Goal: Information Seeking & Learning: Learn about a topic

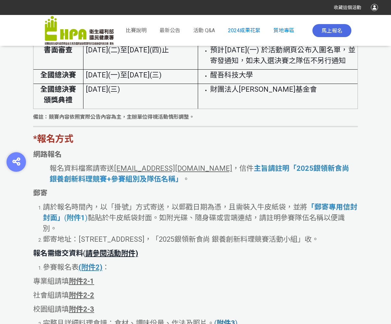
scroll to position [1422, 0]
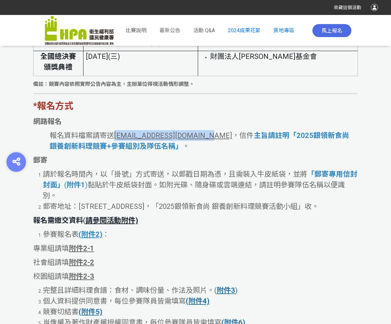
drag, startPoint x: 201, startPoint y: 146, endPoint x: 170, endPoint y: 154, distance: 31.5
click at [115, 139] on span "報名資料檔案請寄送 kaishinhealthy@gmail.com ，信件" at bounding box center [152, 135] width 204 height 8
click at [274, 179] on li "請於報名時間內，以「掛號」方式寄送，以郵戳日期為憑，且需裝入牛皮紙袋，並將 「郵寄專用信封封面」 ( 附件1 ) 黏貼於牛皮紙袋封面。如附光碟、隨身碟或雲端連…" at bounding box center [200, 185] width 315 height 32
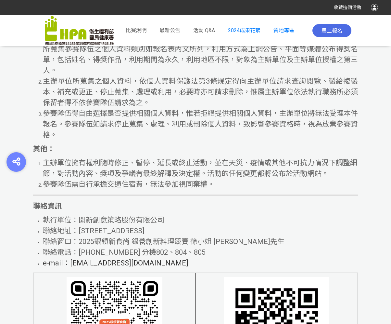
scroll to position [3775, 0]
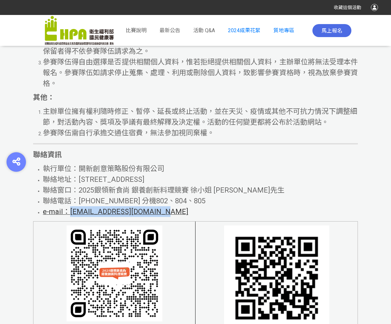
drag, startPoint x: 161, startPoint y: 226, endPoint x: 70, endPoint y: 228, distance: 90.4
click at [70, 217] on li "e-mail：[EMAIL_ADDRESS][DOMAIN_NAME]" at bounding box center [200, 211] width 315 height 11
copy span "[EMAIL_ADDRESS][DOMAIN_NAME]"
click at [216, 206] on li "聯絡電話：[PHONE_NUMBER] 分機802、804、805" at bounding box center [200, 200] width 315 height 11
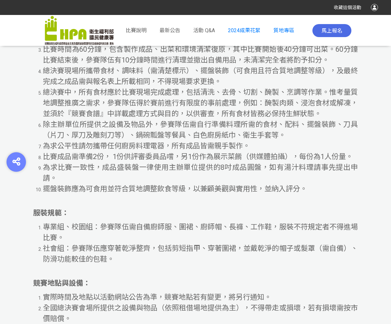
scroll to position [3134, 0]
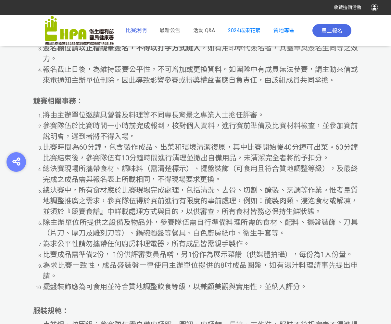
click at [134, 30] on span "比賽說明" at bounding box center [136, 30] width 21 height 6
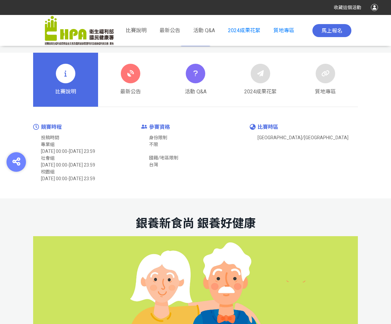
scroll to position [224, 0]
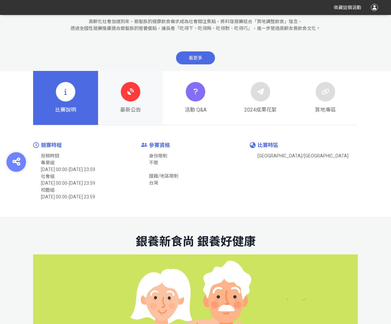
click at [118, 91] on link "最新公告" at bounding box center [130, 98] width 65 height 54
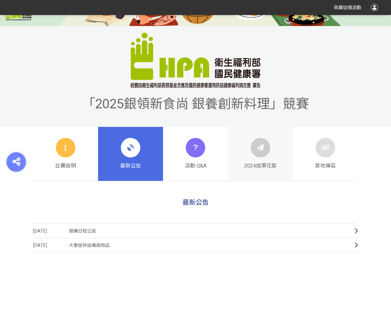
scroll to position [122, 0]
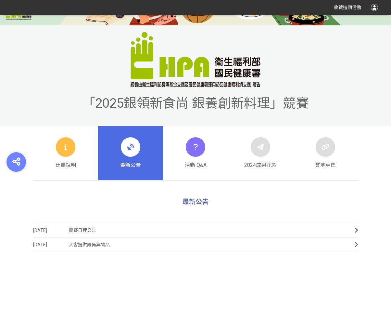
click at [246, 227] on span "競賽日程公告" at bounding box center [207, 230] width 276 height 15
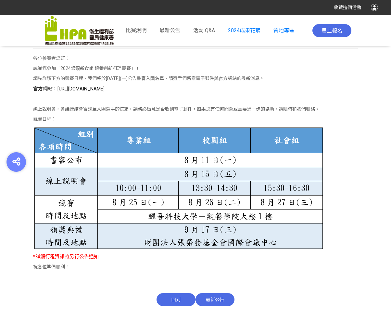
scroll to position [287, 0]
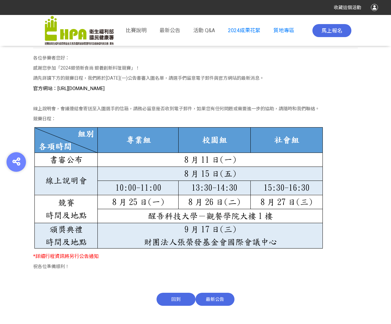
drag, startPoint x: 172, startPoint y: 89, endPoint x: 65, endPoint y: 91, distance: 107.0
click at [68, 92] on p "官方網站：https://contest.bhuntr.com/tw/GDHealthy/home/" at bounding box center [195, 88] width 325 height 7
click at [57, 89] on span "官方網站：https://contest.bhuntr.com/tw/GDHealthy/home/" at bounding box center [69, 89] width 72 height 6
drag, startPoint x: 56, startPoint y: 88, endPoint x: 162, endPoint y: 86, distance: 106.3
click at [162, 86] on p "官方網站：https://contest.bhuntr.com/tw/GDHealthy/home/" at bounding box center [195, 88] width 325 height 7
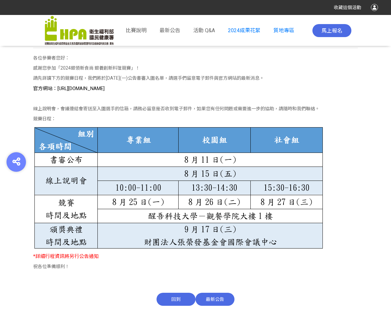
click at [214, 93] on div "各位參賽者您好： 感謝您參加「2024銀領新食尚 銀養創新料理競賽」！ 請先詳讀下方的競賽日程，我們將於8月11日(一)公告書審入圍名單，請選手們留意電子郵件…" at bounding box center [195, 164] width 325 height 219
click at [341, 151] on p at bounding box center [195, 188] width 325 height 124
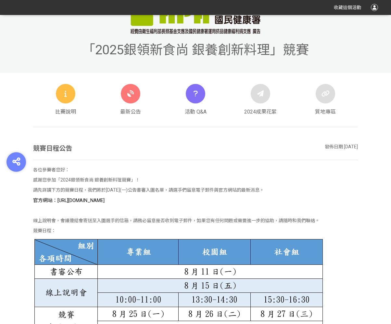
scroll to position [177, 0]
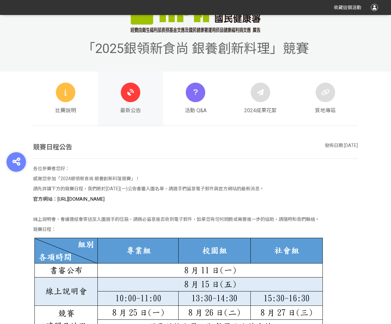
click at [133, 89] on icon at bounding box center [131, 92] width 12 height 12
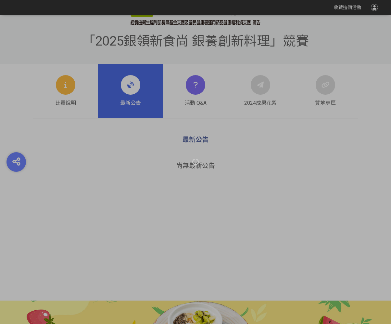
scroll to position [222, 0]
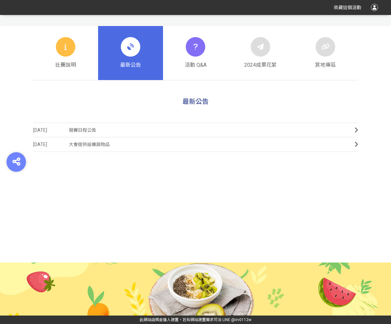
click at [113, 131] on span "競賽日程公告" at bounding box center [207, 130] width 276 height 15
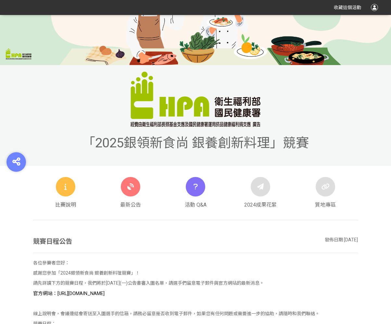
scroll to position [357, 0]
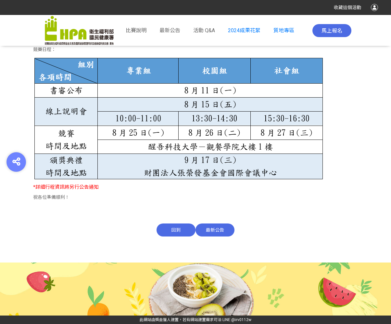
click at [176, 231] on span "回到" at bounding box center [176, 229] width 39 height 13
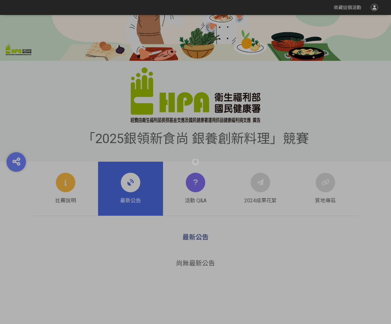
scroll to position [198, 0]
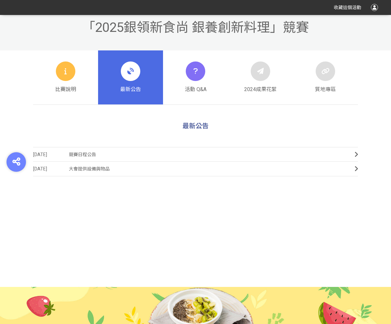
click at [101, 173] on span "大會提供設備與物品" at bounding box center [207, 169] width 276 height 15
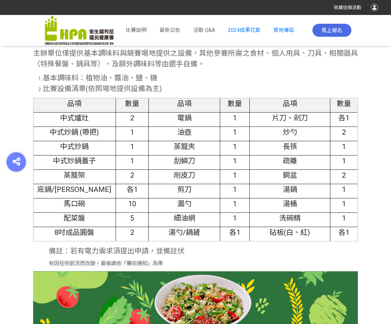
scroll to position [190, 0]
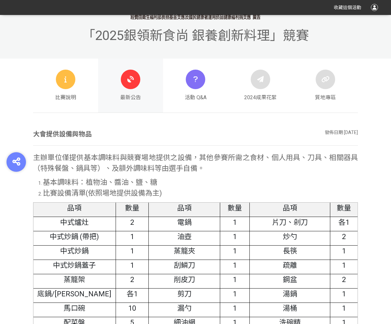
click at [134, 82] on icon at bounding box center [131, 79] width 12 height 12
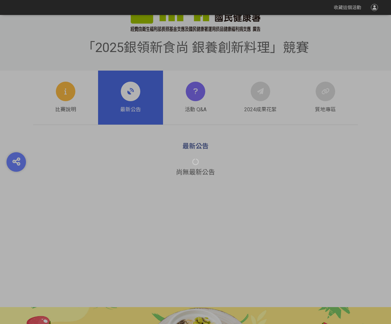
scroll to position [181, 0]
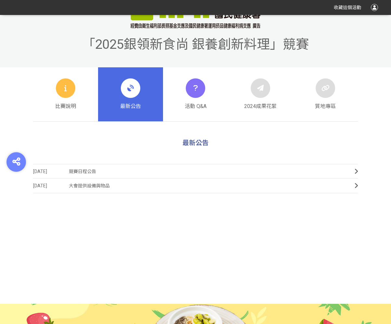
click at [135, 171] on span "競賽日程公告" at bounding box center [207, 171] width 276 height 15
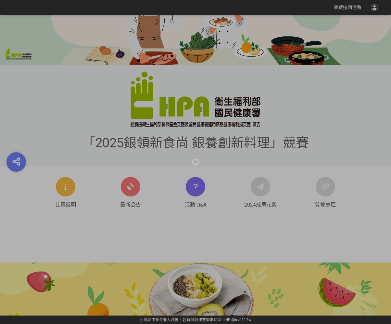
scroll to position [357, 0]
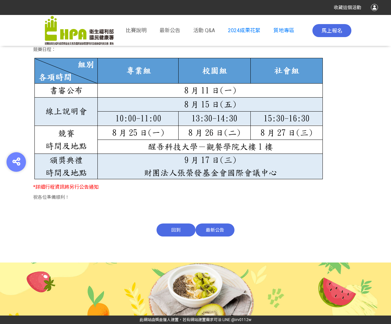
click at [340, 142] on p at bounding box center [195, 118] width 325 height 124
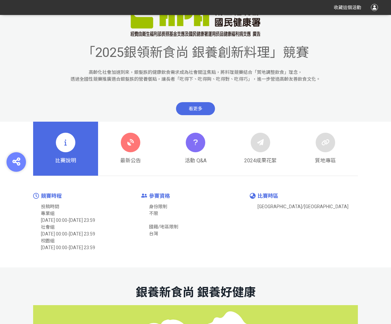
scroll to position [39, 0]
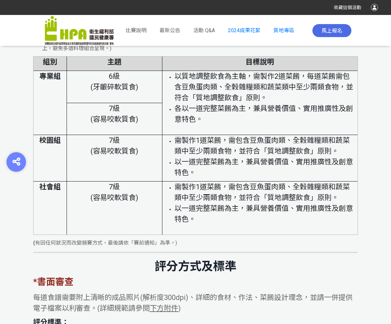
scroll to position [1450, 0]
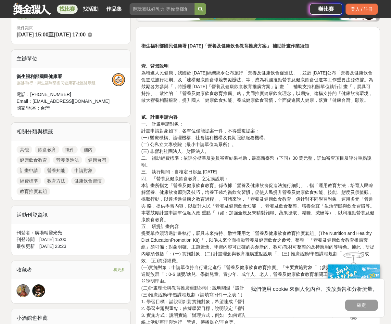
scroll to position [302, 0]
